Goal: Task Accomplishment & Management: Use online tool/utility

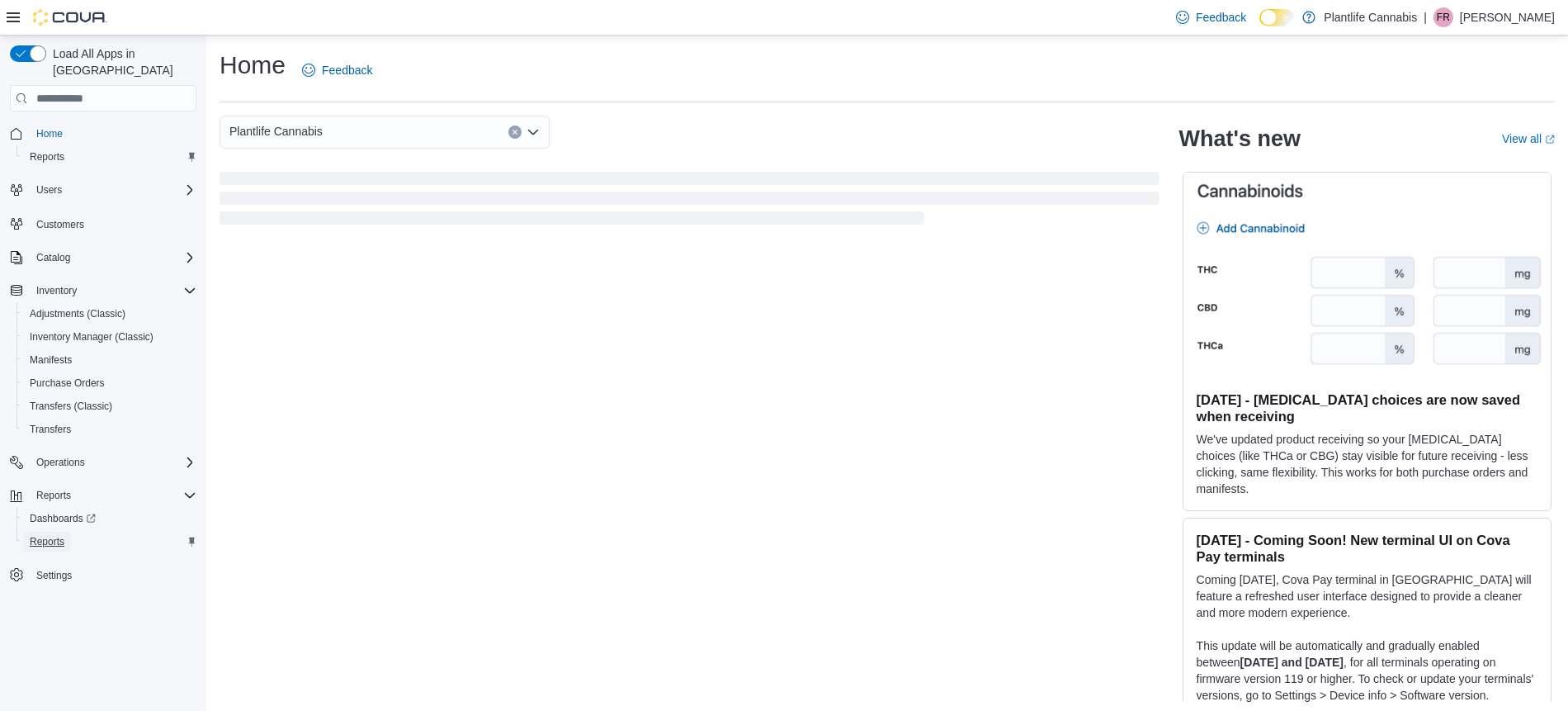
click at [64, 535] on span "Reports" at bounding box center [48, 542] width 35 height 13
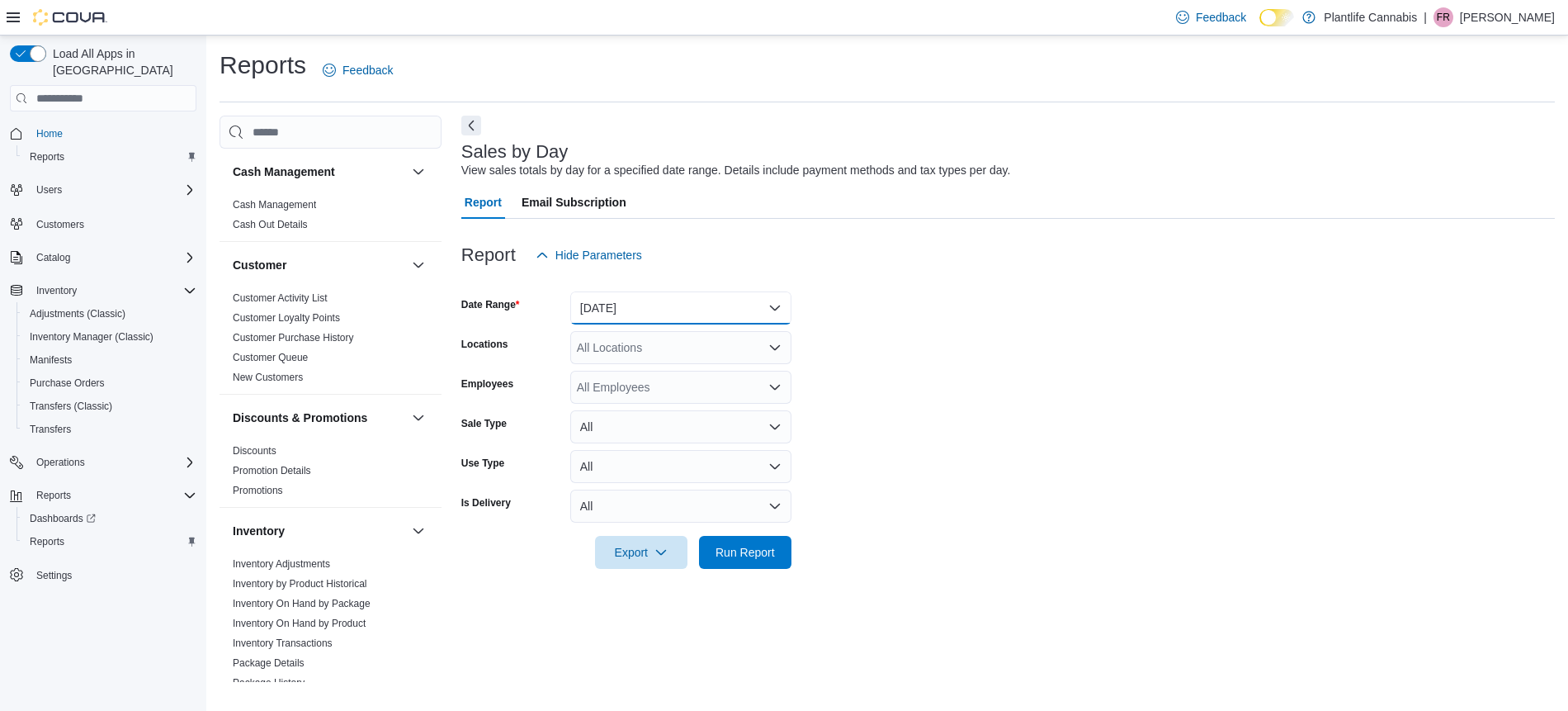
click at [663, 315] on button "[DATE]" at bounding box center [681, 308] width 221 height 33
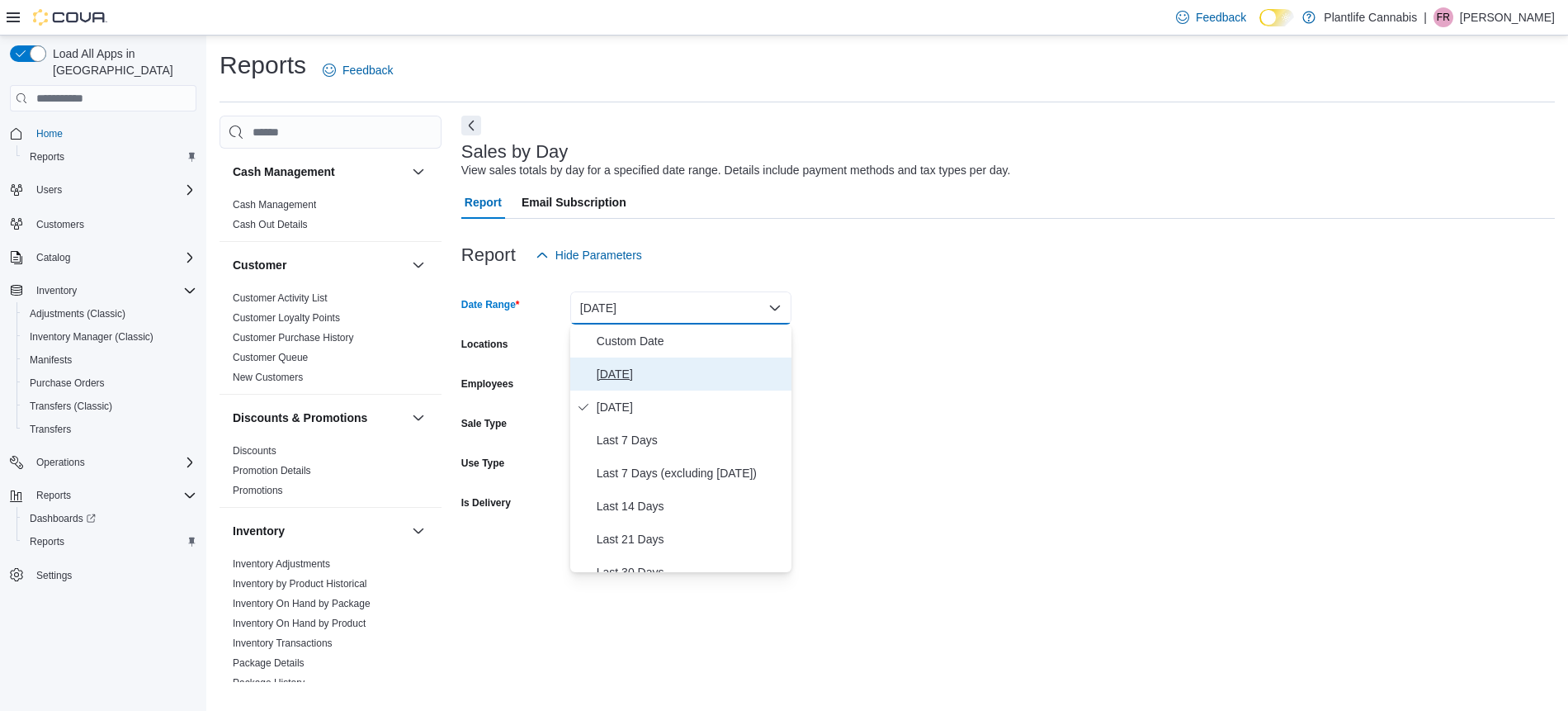
click at [647, 357] on button "[DATE]" at bounding box center [681, 374] width 221 height 33
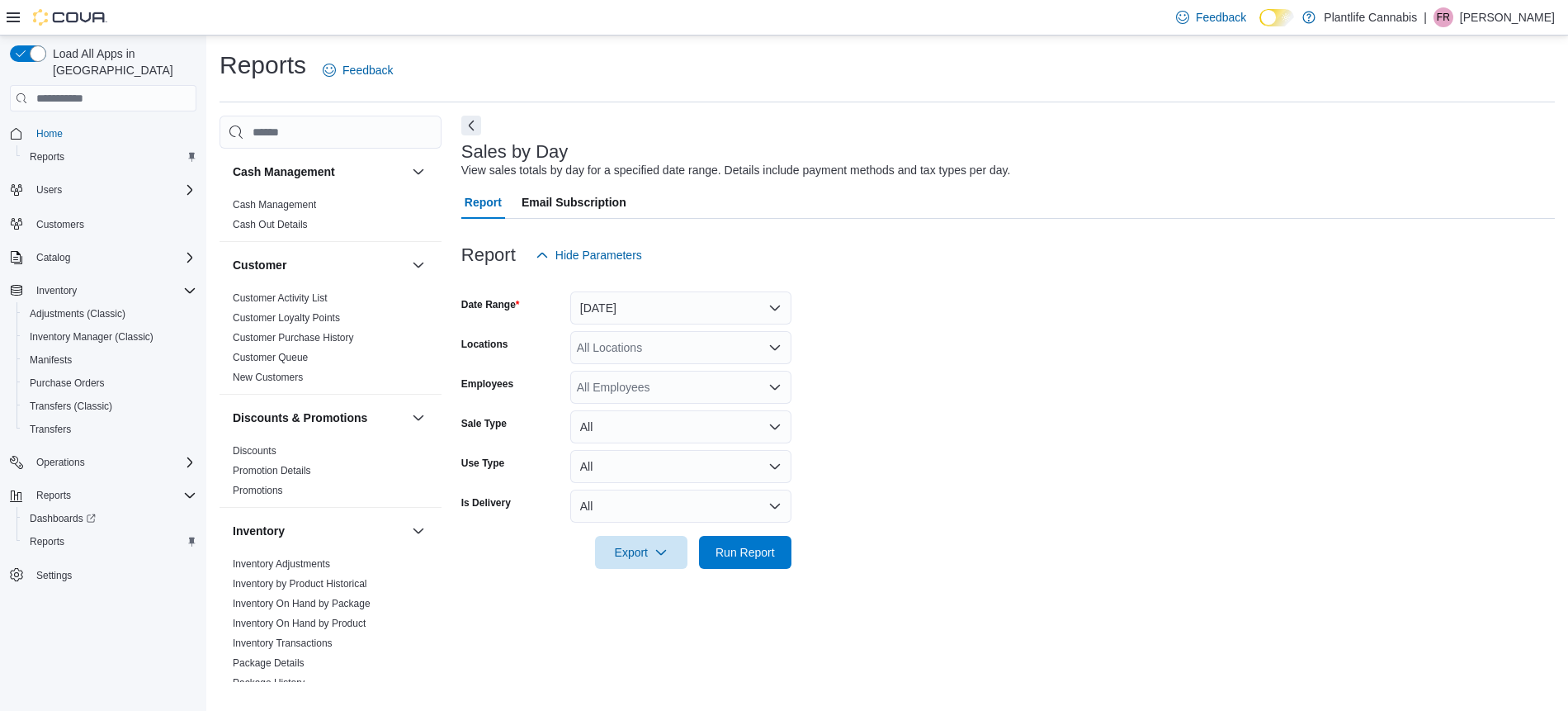
click at [625, 350] on div "All Locations" at bounding box center [681, 348] width 221 height 33
type input "****"
click at [661, 370] on span "Calgary - Shawnessy" at bounding box center [668, 376] width 109 height 17
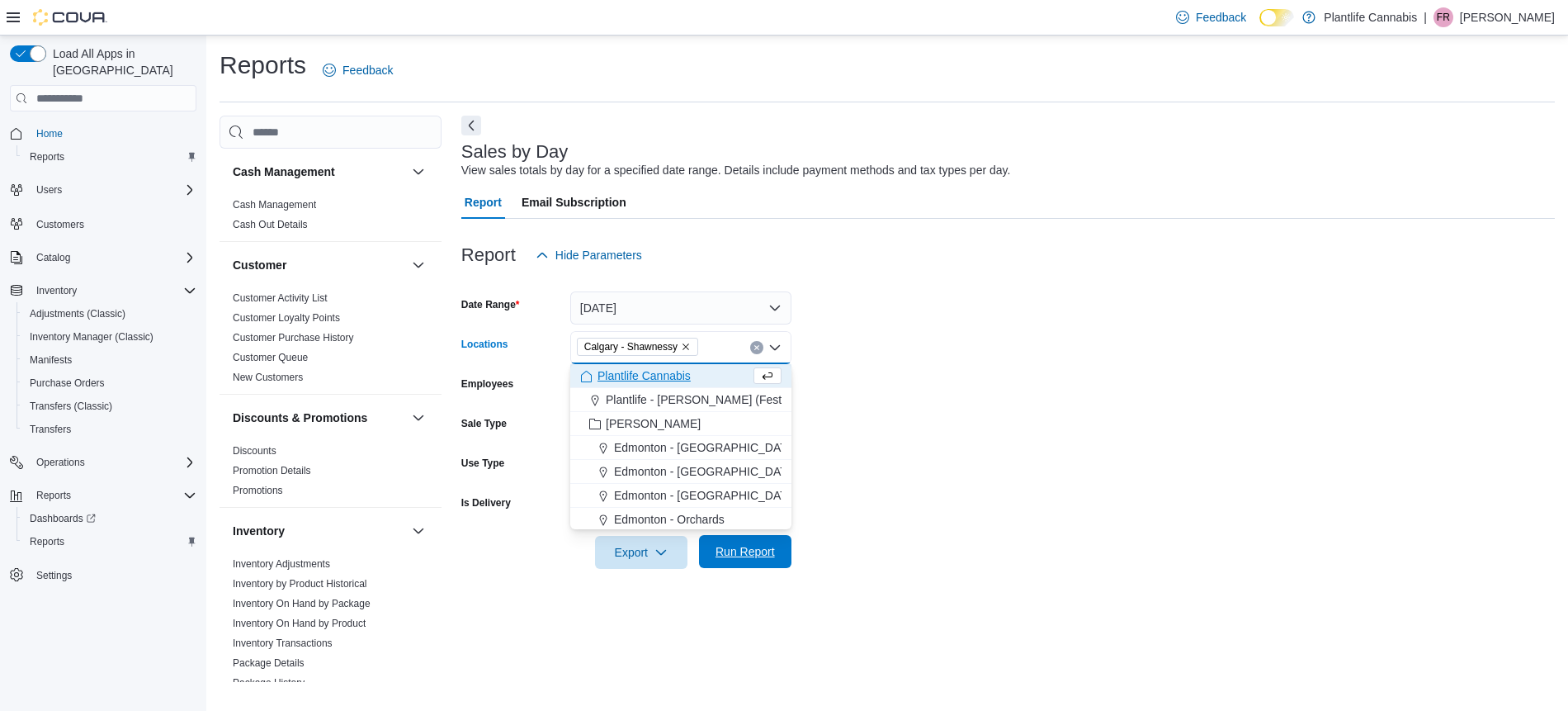
click at [768, 550] on span "Run Report" at bounding box center [745, 552] width 59 height 17
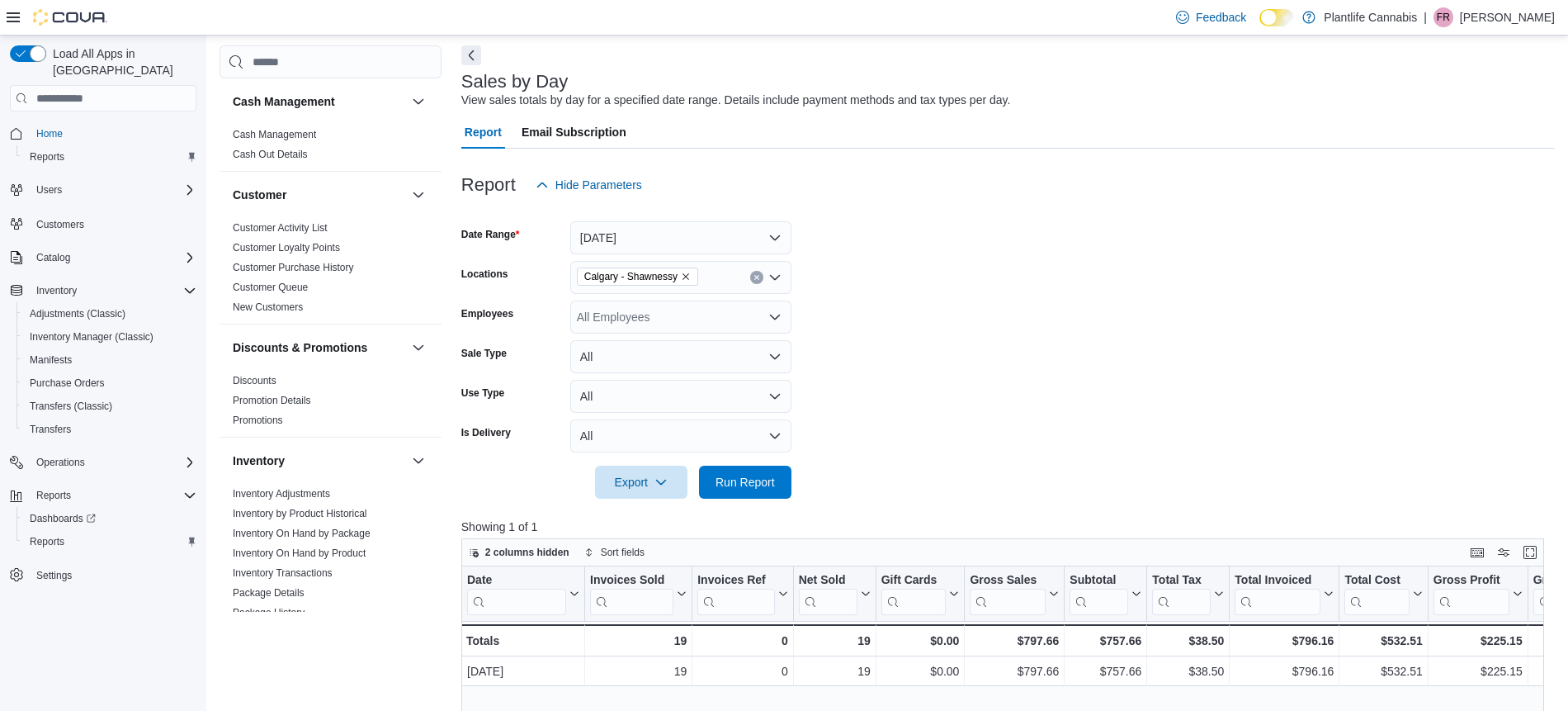
scroll to position [88, 0]
